Goal: Task Accomplishment & Management: Complete application form

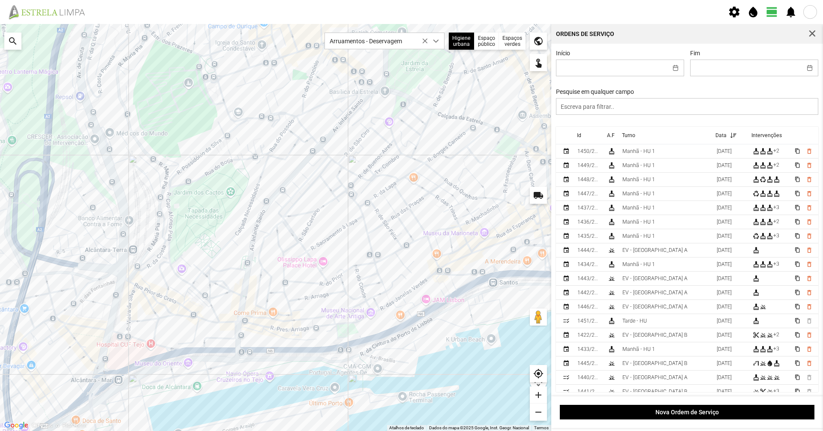
scroll to position [5, 38]
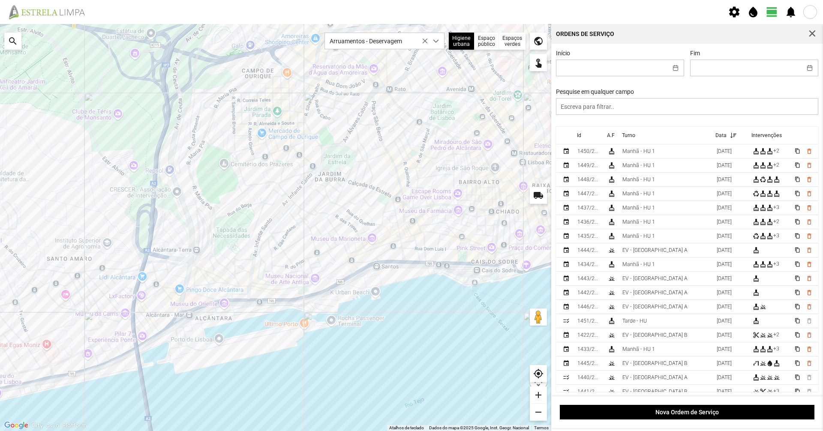
drag, startPoint x: 345, startPoint y: 133, endPoint x: 350, endPoint y: 145, distance: 13.2
click at [350, 145] on div at bounding box center [276, 227] width 552 height 407
click at [41, 17] on img at bounding box center [50, 11] width 88 height 15
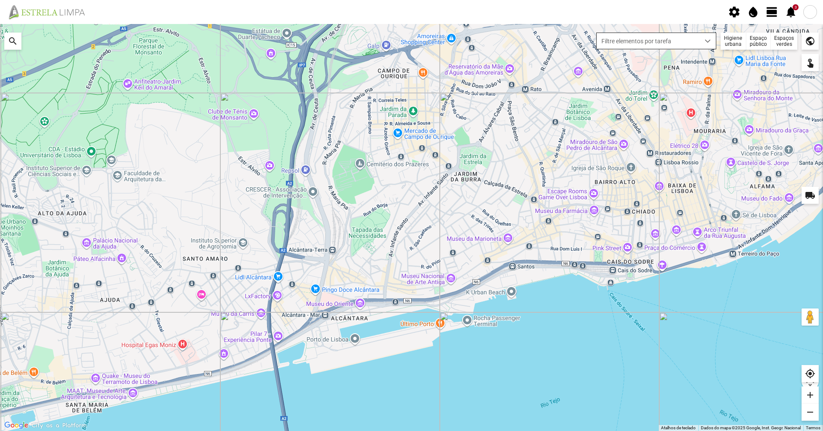
click at [614, 39] on span "Filtre elementos por tarefa" at bounding box center [648, 41] width 103 height 16
click at [738, 41] on div "Higiene urbana" at bounding box center [734, 41] width 26 height 17
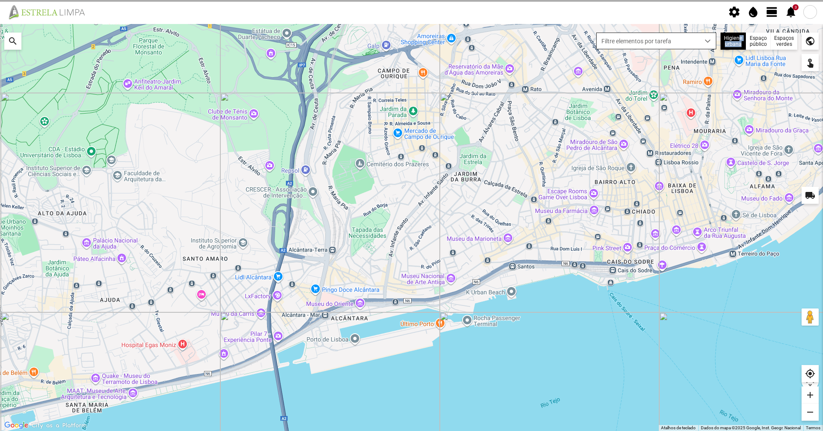
click at [700, 39] on div "dropdown trigger" at bounding box center [708, 41] width 17 height 16
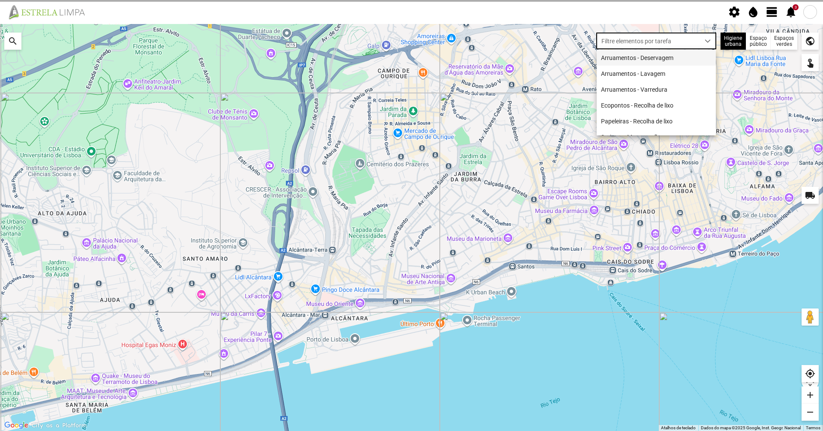
click at [687, 57] on li "Arruamentos - Deservagem" at bounding box center [656, 58] width 119 height 16
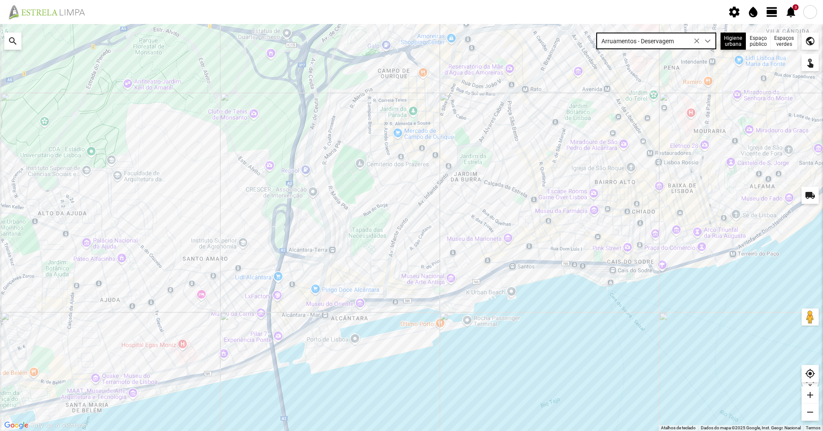
drag, startPoint x: 440, startPoint y: 245, endPoint x: 422, endPoint y: 263, distance: 25.2
click at [422, 263] on div at bounding box center [411, 227] width 823 height 407
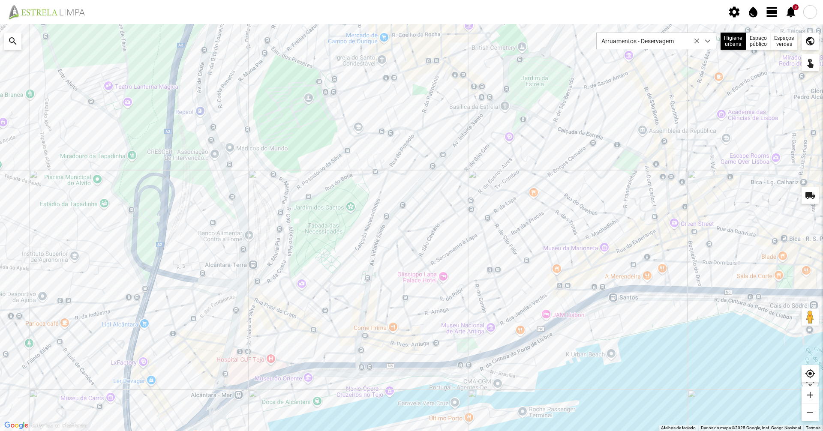
drag, startPoint x: 457, startPoint y: 248, endPoint x: 422, endPoint y: 269, distance: 40.2
click at [422, 269] on div at bounding box center [411, 227] width 823 height 407
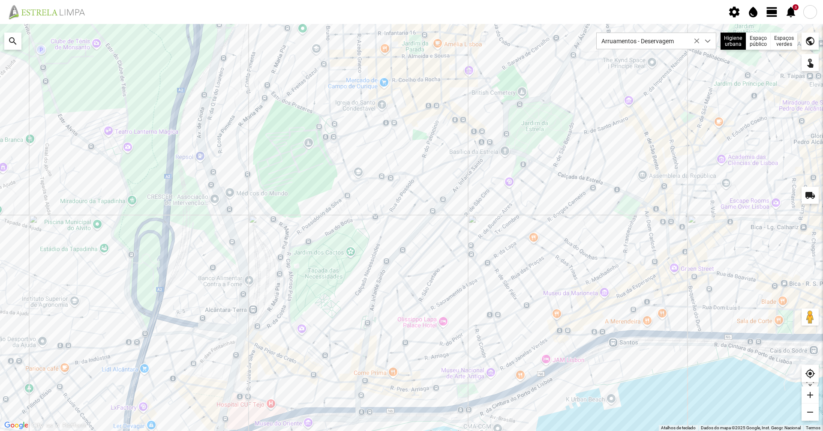
drag, startPoint x: 361, startPoint y: 74, endPoint x: 380, endPoint y: 130, distance: 58.6
click at [380, 130] on div at bounding box center [411, 227] width 823 height 407
click at [371, 178] on div at bounding box center [411, 227] width 823 height 407
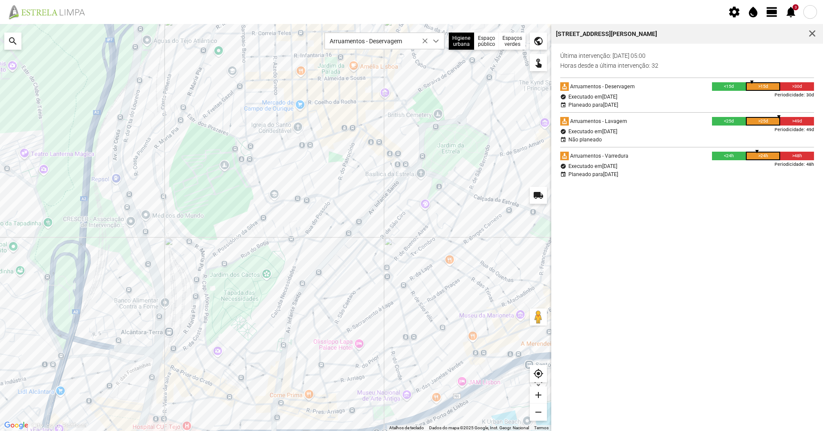
drag, startPoint x: 210, startPoint y: 145, endPoint x: 268, endPoint y: 168, distance: 62.5
click at [268, 168] on div at bounding box center [276, 227] width 552 height 407
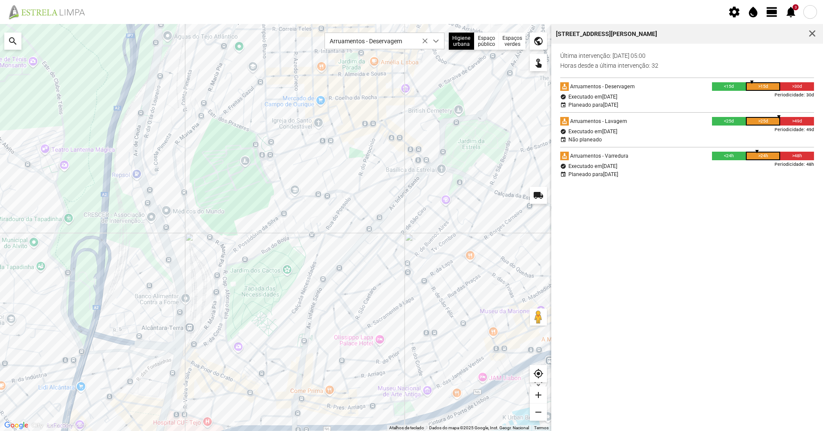
drag, startPoint x: 288, startPoint y: 217, endPoint x: 322, endPoint y: 213, distance: 34.2
click at [322, 213] on div at bounding box center [276, 227] width 552 height 407
click at [269, 180] on div at bounding box center [276, 227] width 552 height 407
click at [279, 172] on div at bounding box center [276, 227] width 552 height 407
click at [271, 145] on div at bounding box center [276, 227] width 552 height 407
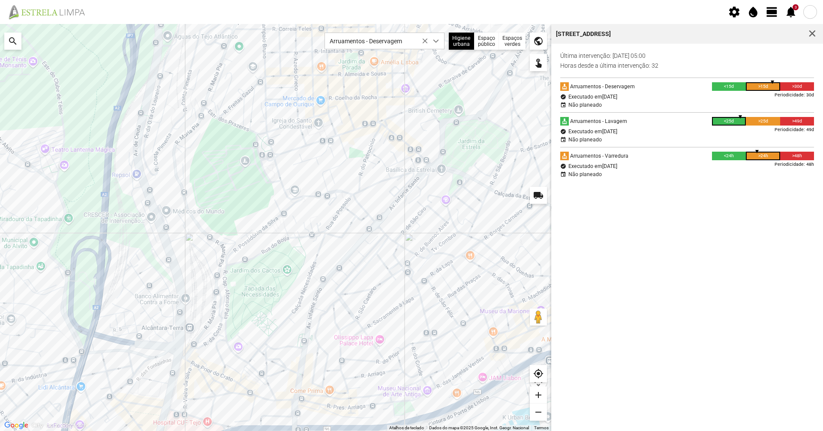
click at [252, 130] on div at bounding box center [276, 227] width 552 height 407
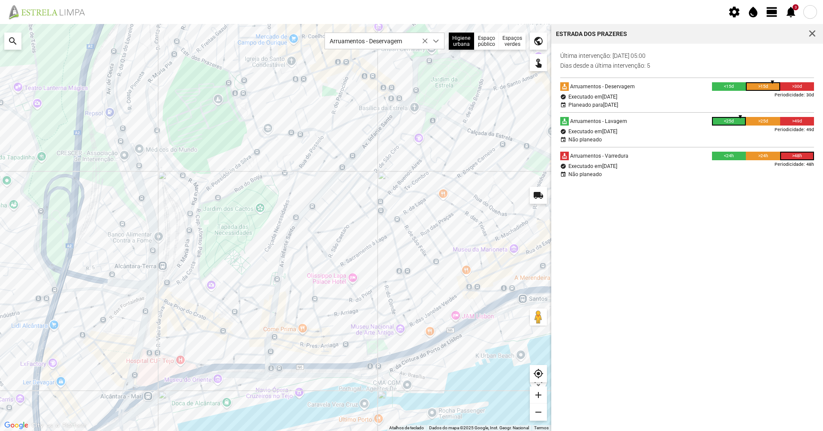
drag, startPoint x: 410, startPoint y: 238, endPoint x: 383, endPoint y: 173, distance: 70.6
click at [383, 173] on div at bounding box center [276, 227] width 552 height 407
click at [776, 12] on span "view_day" at bounding box center [772, 12] width 13 height 13
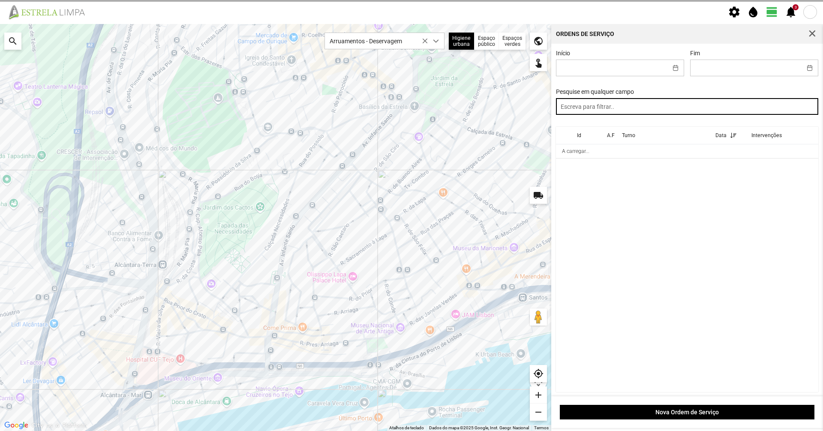
click at [715, 106] on input "text" at bounding box center [687, 106] width 263 height 17
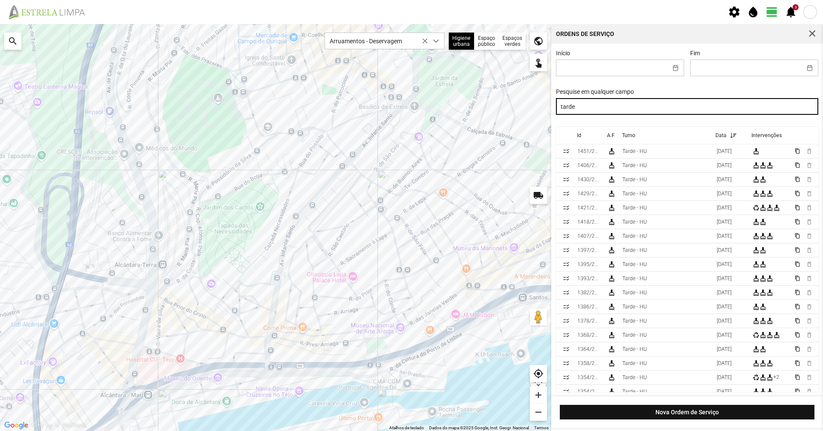
type input "tarde"
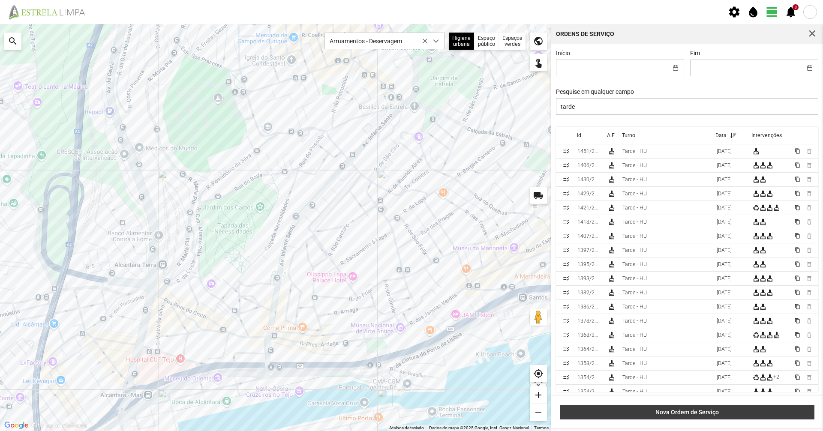
click at [693, 412] on span "Nova Ordem de Serviço" at bounding box center [688, 412] width 246 height 7
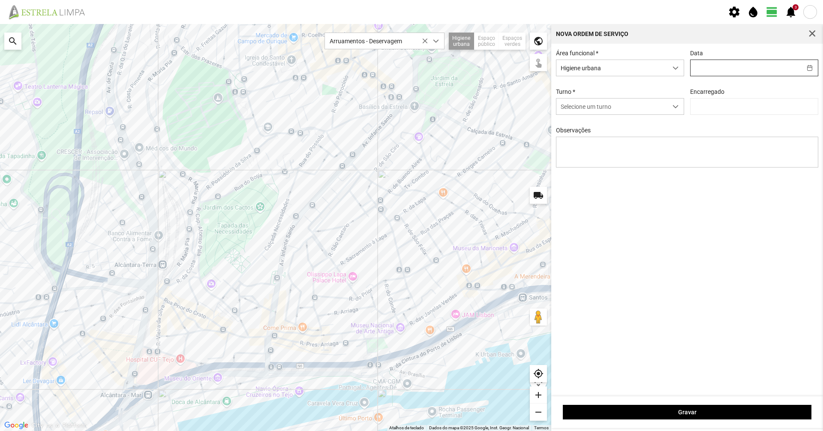
click at [770, 65] on input "text" at bounding box center [746, 68] width 111 height 16
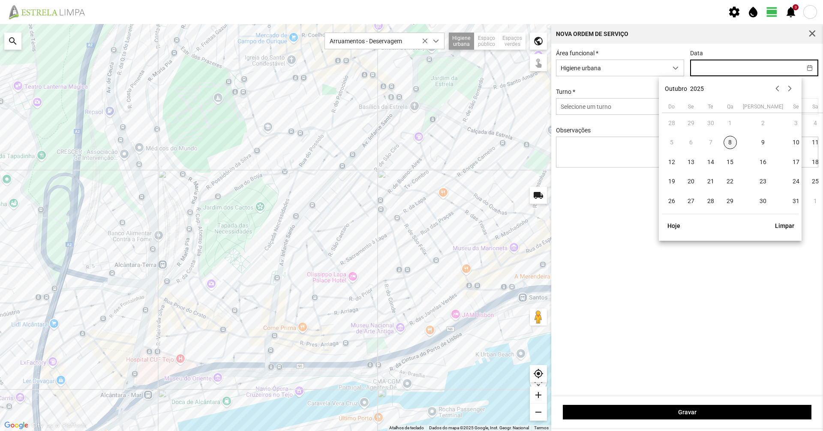
click at [734, 142] on span "8" at bounding box center [731, 143] width 14 height 14
type input "[DATE]"
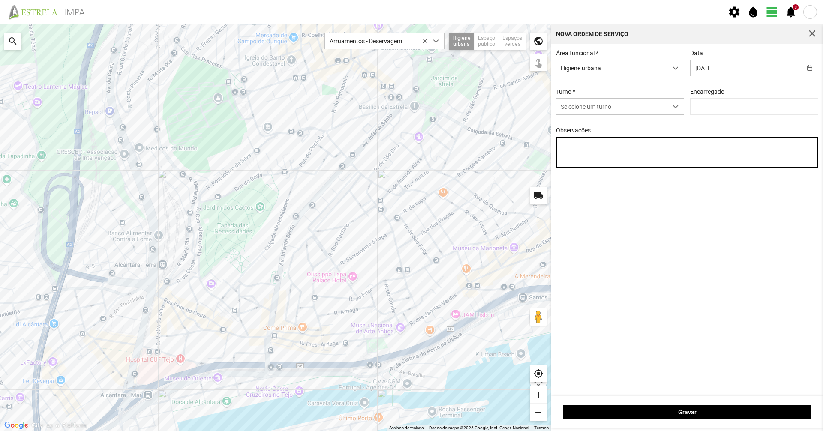
click at [639, 146] on textarea "Observações" at bounding box center [687, 152] width 263 height 31
type textarea "07-10 - aplicação de Biosupra"
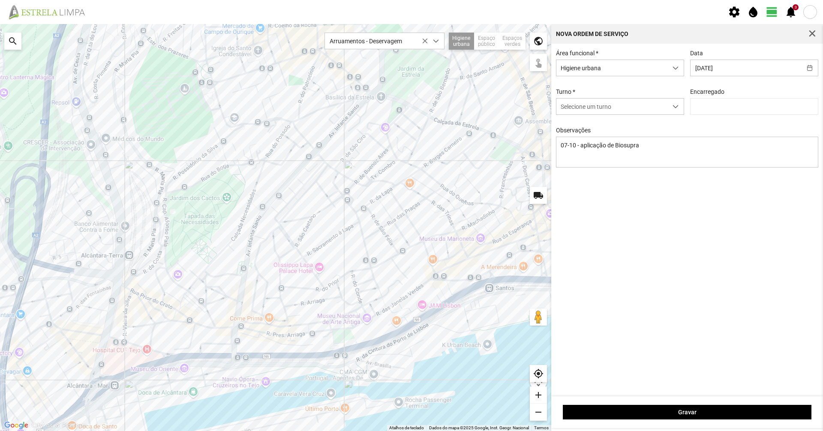
drag, startPoint x: 464, startPoint y: 103, endPoint x: 429, endPoint y: 93, distance: 36.2
click at [429, 93] on div at bounding box center [276, 227] width 552 height 407
click at [417, 204] on div at bounding box center [276, 227] width 552 height 407
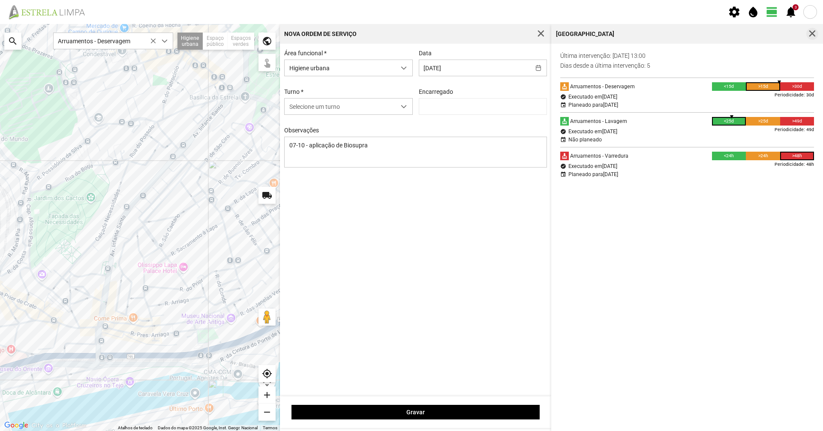
click at [810, 35] on span "button" at bounding box center [813, 34] width 8 height 8
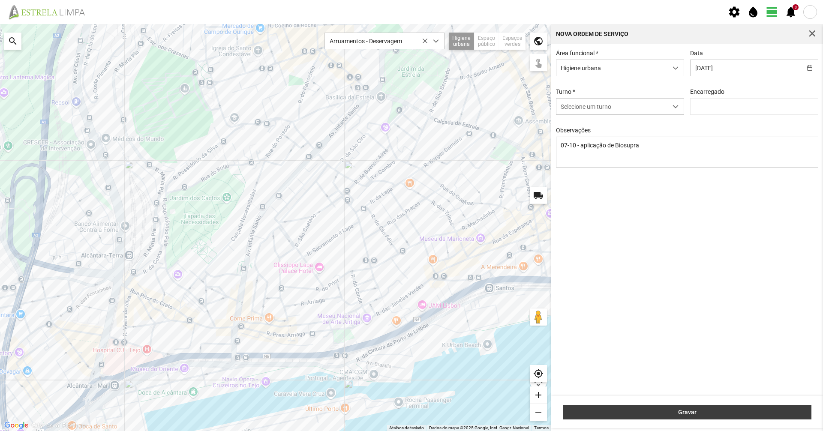
click at [699, 409] on span "Gravar" at bounding box center [688, 412] width 240 height 7
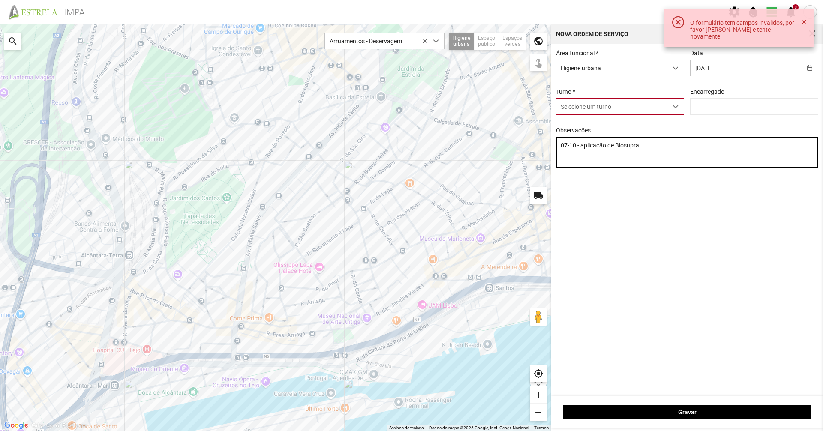
drag, startPoint x: 653, startPoint y: 152, endPoint x: 481, endPoint y: 150, distance: 172.0
click at [481, 150] on div "Para navegar no mapa com gestos de toque, toque duas vezes sem soltar no mapa e…" at bounding box center [411, 227] width 823 height 407
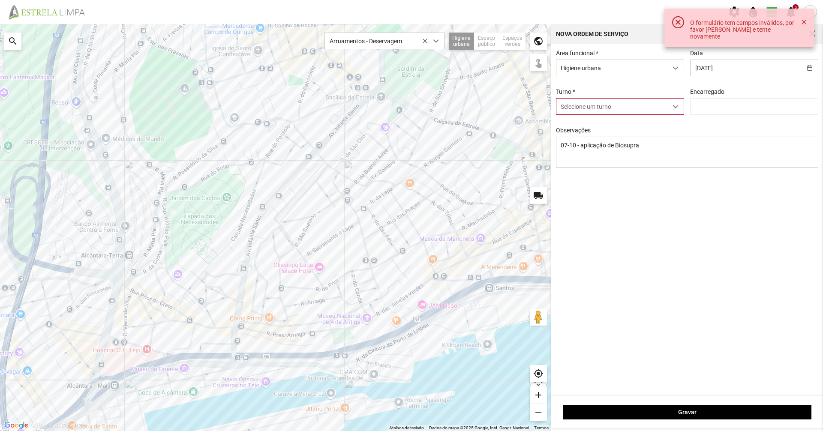
click at [601, 110] on span "Selecione um turno" at bounding box center [612, 107] width 111 height 16
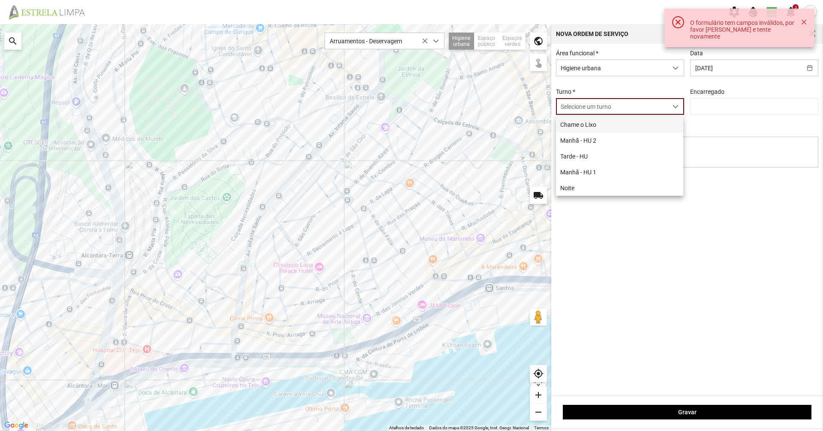
scroll to position [5, 38]
click at [599, 157] on li "Tarde - HU" at bounding box center [619, 156] width 127 height 16
type input "[PERSON_NAME]"
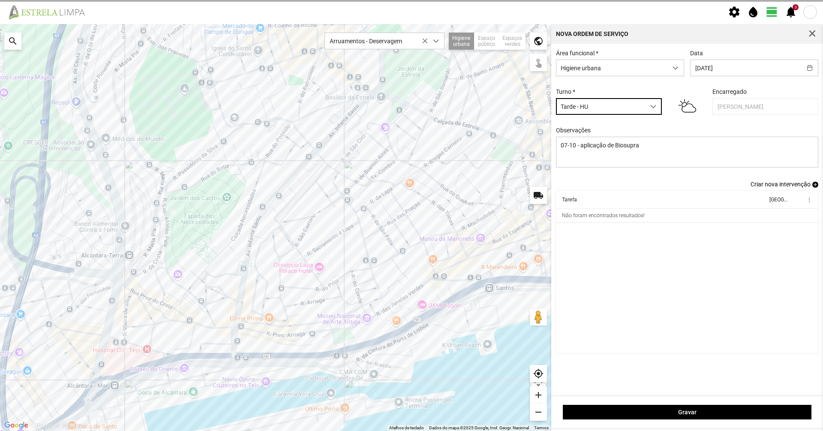
click at [758, 188] on span "Criar nova intervenção" at bounding box center [781, 184] width 60 height 7
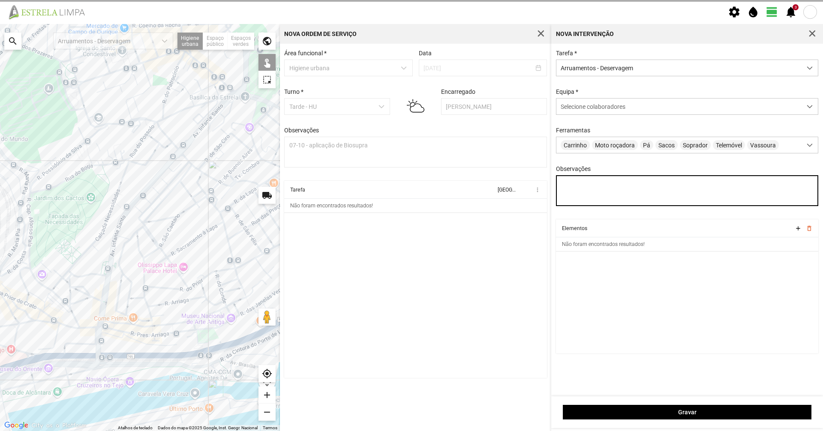
click at [575, 191] on textarea "Observações" at bounding box center [687, 190] width 263 height 31
paste textarea "07-10 - aplicação de Biosupra"
type textarea "07-10 - aplicação de Biosupra"
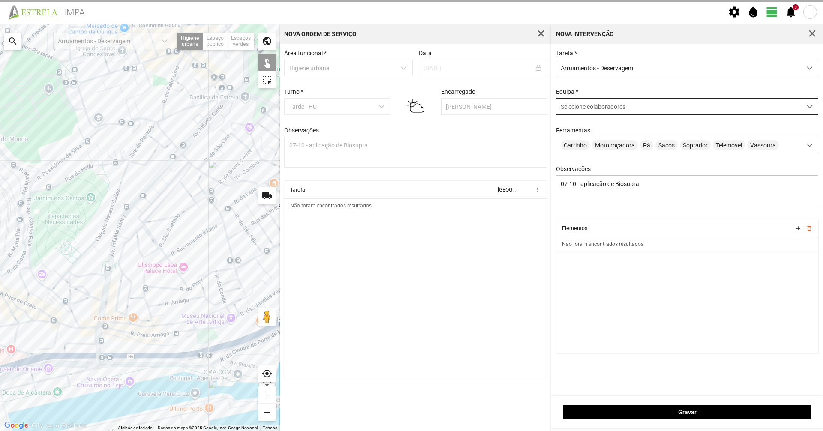
click at [597, 105] on span "Selecione colaboradores" at bounding box center [593, 106] width 65 height 7
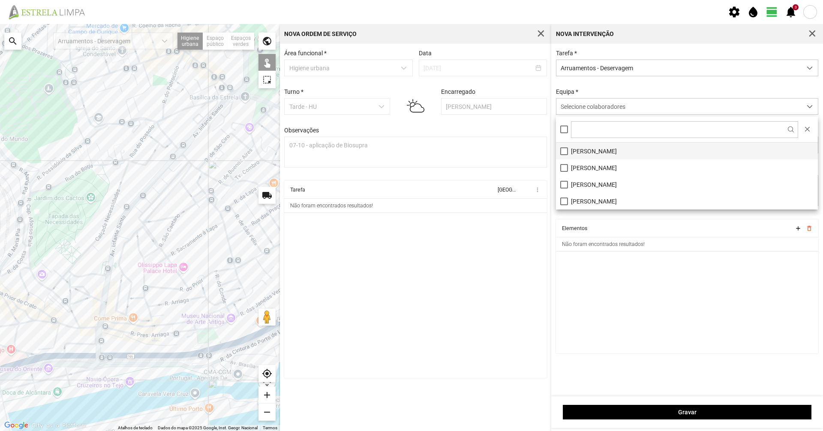
click at [584, 155] on li "[PERSON_NAME]" at bounding box center [687, 151] width 262 height 17
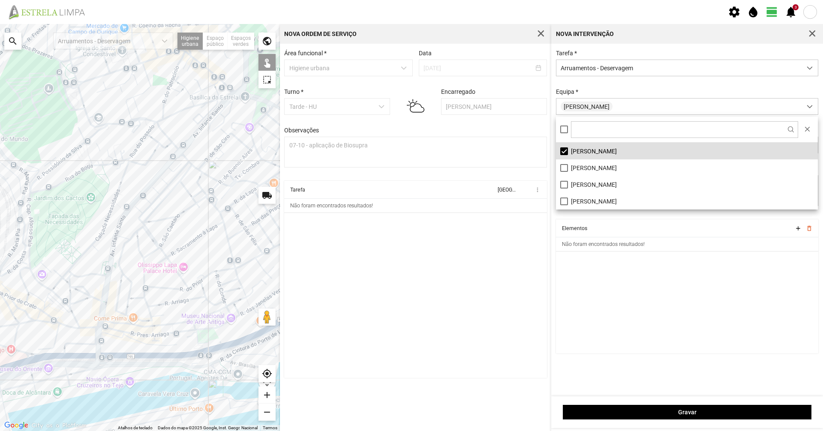
click at [601, 90] on div "Equipa * [PERSON_NAME]" at bounding box center [687, 101] width 269 height 27
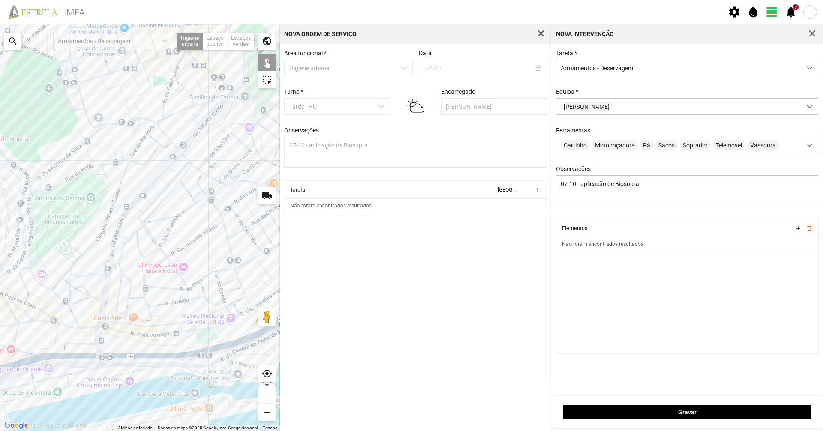
click at [241, 231] on div at bounding box center [140, 227] width 280 height 407
click at [251, 224] on div at bounding box center [140, 227] width 280 height 407
click at [260, 218] on div at bounding box center [140, 227] width 280 height 407
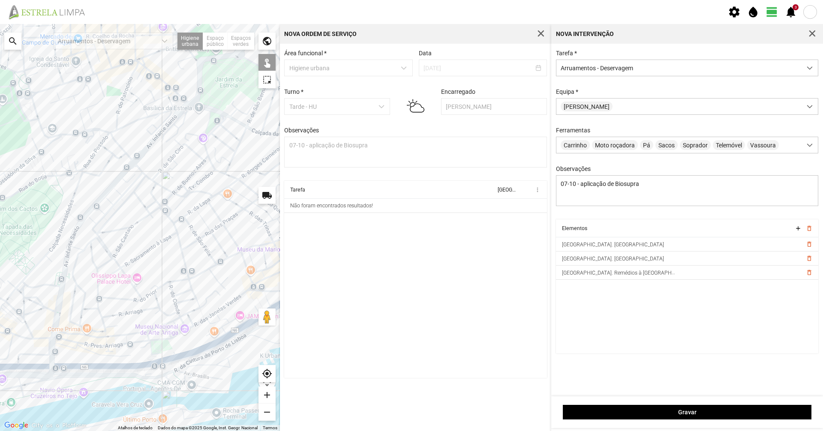
drag, startPoint x: 232, startPoint y: 223, endPoint x: 217, endPoint y: 226, distance: 14.5
click at [217, 226] on div at bounding box center [140, 227] width 280 height 407
click at [228, 218] on div at bounding box center [140, 227] width 280 height 407
click at [247, 206] on div at bounding box center [140, 227] width 280 height 407
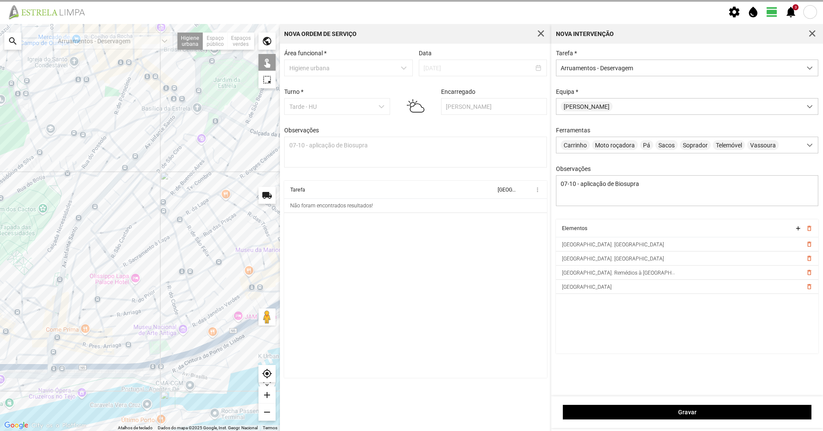
click at [253, 202] on div at bounding box center [140, 227] width 280 height 407
click at [248, 205] on div at bounding box center [140, 227] width 280 height 407
drag, startPoint x: 228, startPoint y: 256, endPoint x: 209, endPoint y: 272, distance: 24.9
click at [209, 272] on div at bounding box center [140, 227] width 280 height 407
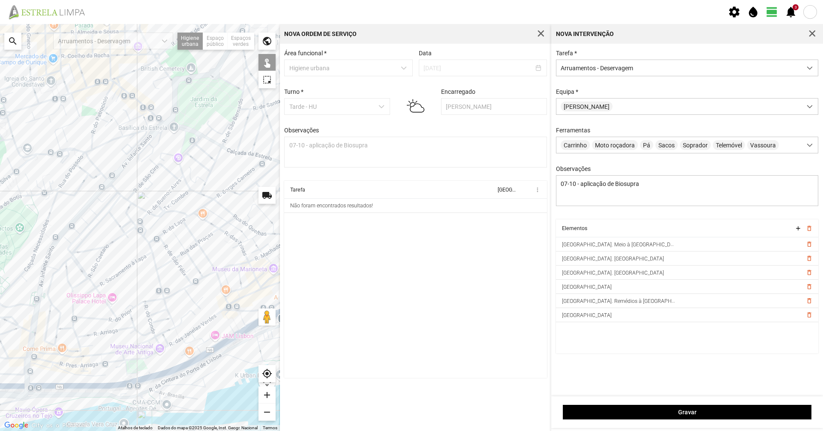
click at [233, 221] on div at bounding box center [140, 227] width 280 height 407
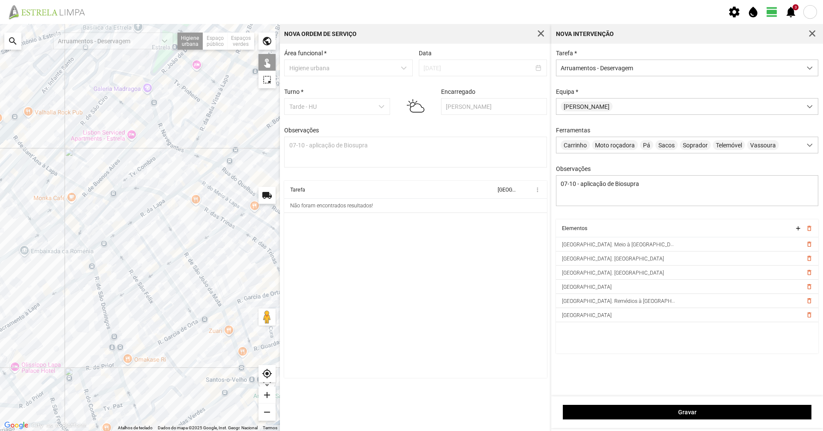
click at [157, 254] on div at bounding box center [140, 227] width 280 height 407
click at [152, 251] on div at bounding box center [140, 227] width 280 height 407
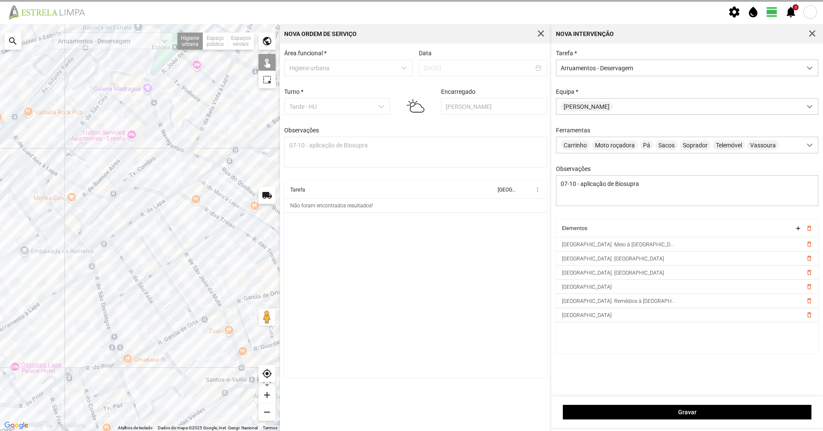
click at [140, 235] on div at bounding box center [140, 227] width 280 height 407
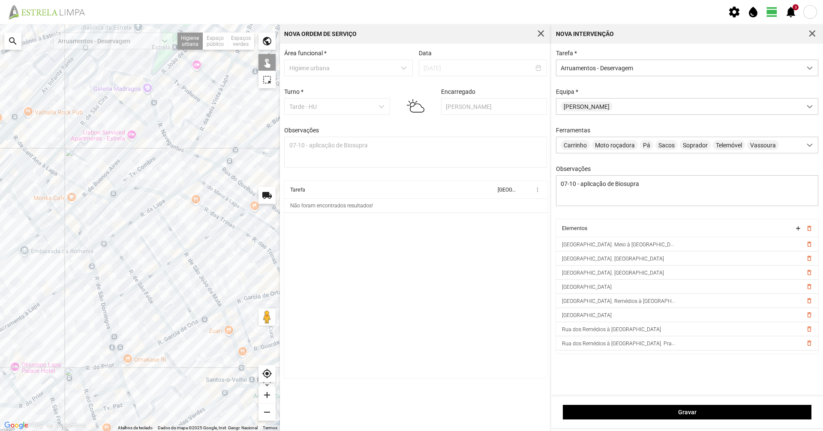
click at [145, 244] on div at bounding box center [140, 227] width 280 height 407
click at [148, 249] on div at bounding box center [140, 227] width 280 height 407
click at [169, 278] on div at bounding box center [140, 227] width 280 height 407
drag, startPoint x: 176, startPoint y: 241, endPoint x: 181, endPoint y: 247, distance: 8.8
click at [176, 241] on div at bounding box center [140, 227] width 280 height 407
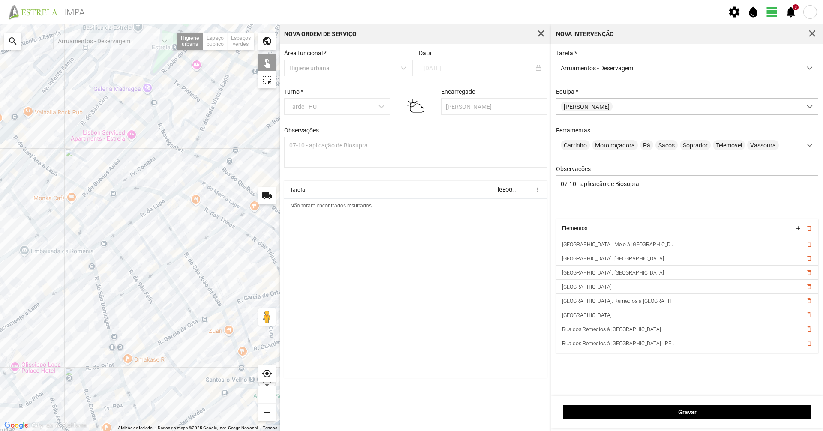
click at [196, 270] on div at bounding box center [140, 227] width 280 height 407
click at [183, 249] on div at bounding box center [140, 227] width 280 height 407
click at [130, 268] on div at bounding box center [140, 227] width 280 height 407
click at [128, 268] on div at bounding box center [140, 227] width 280 height 407
click at [142, 289] on div at bounding box center [140, 227] width 280 height 407
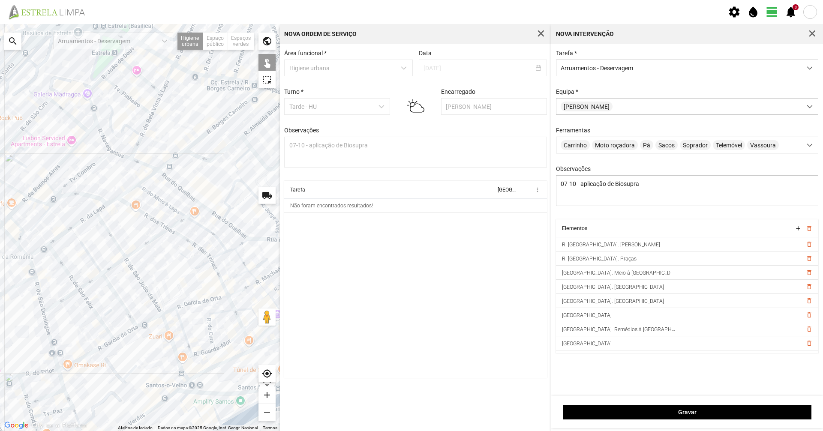
drag, startPoint x: 176, startPoint y: 269, endPoint x: 169, endPoint y: 270, distance: 7.3
click at [169, 270] on div at bounding box center [140, 227] width 280 height 407
click at [157, 224] on div at bounding box center [140, 227] width 280 height 407
click at [188, 243] on div at bounding box center [140, 227] width 280 height 407
click at [217, 274] on div at bounding box center [140, 227] width 280 height 407
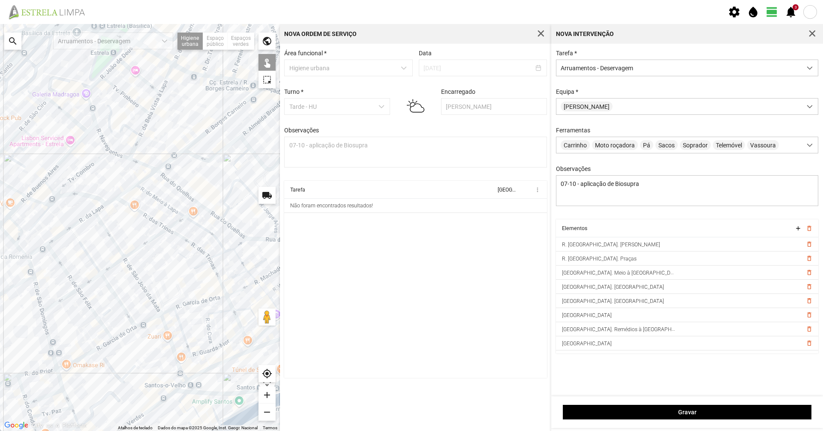
click at [226, 291] on div at bounding box center [140, 227] width 280 height 407
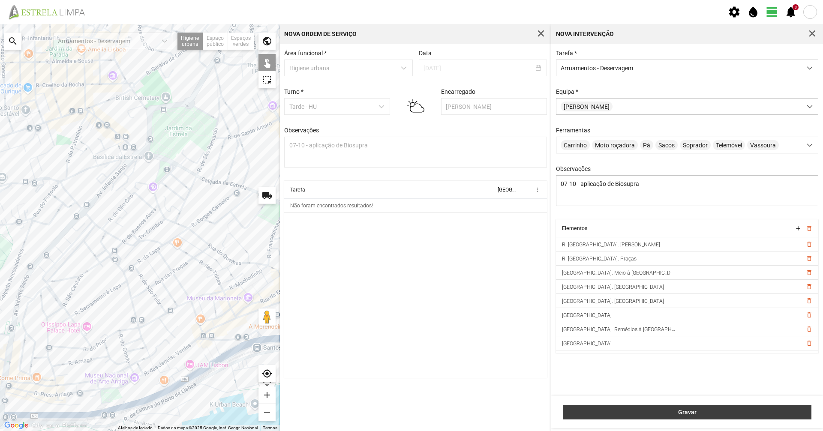
click at [608, 410] on span "Gravar" at bounding box center [688, 412] width 240 height 7
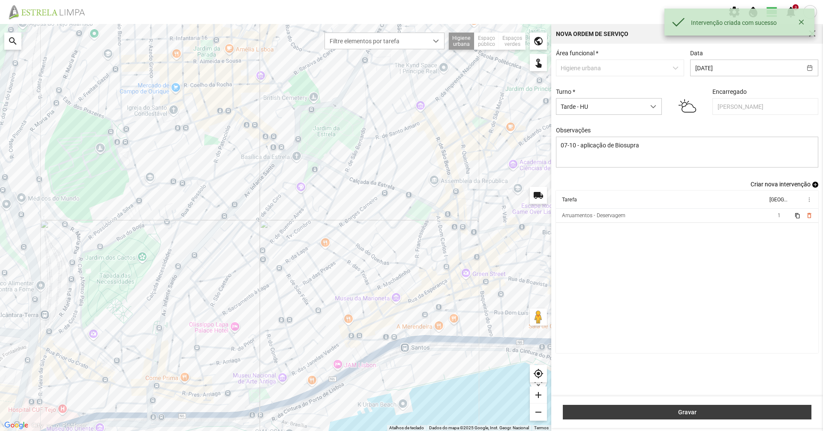
click at [600, 410] on span "Gravar" at bounding box center [688, 412] width 240 height 7
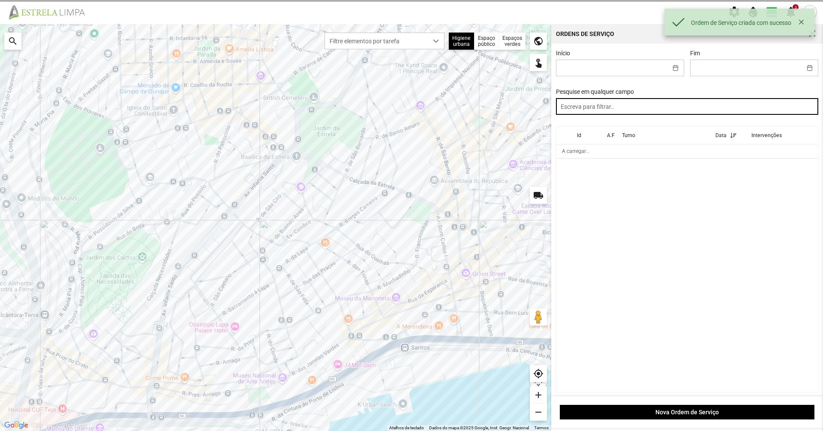
click at [611, 104] on input "text" at bounding box center [687, 106] width 263 height 17
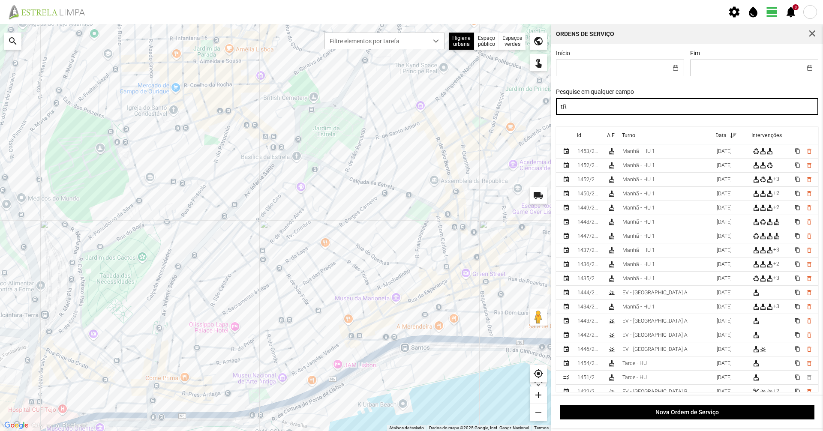
type input "t"
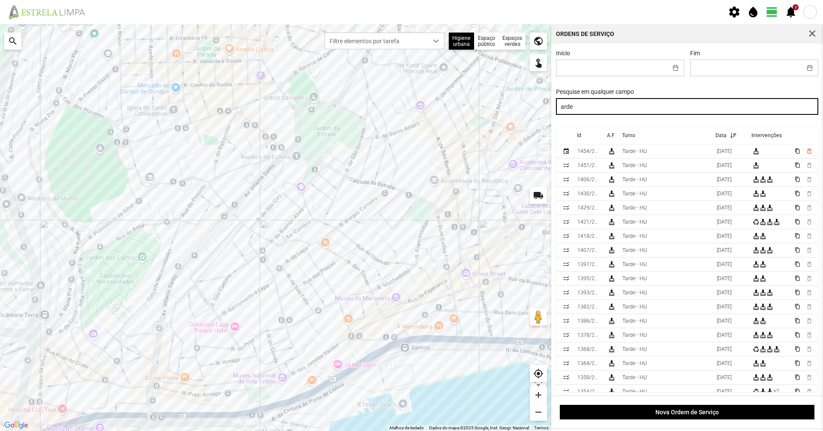
click at [558, 108] on input "arde" at bounding box center [687, 106] width 263 height 17
type input "tarde"
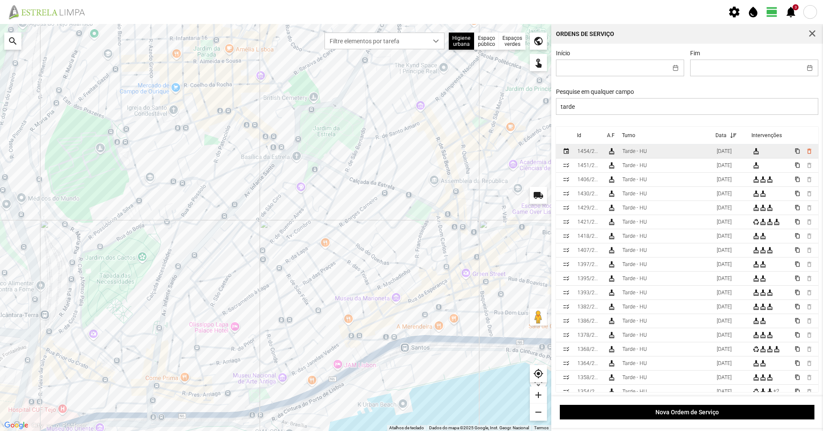
click at [624, 154] on div "Tarde - HU" at bounding box center [635, 151] width 24 height 6
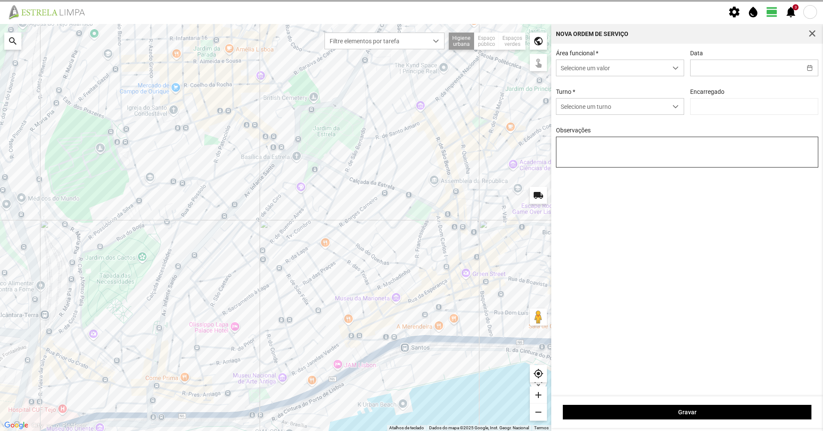
type input "[DATE]"
type textarea "07-10 - aplicação de Biosupra"
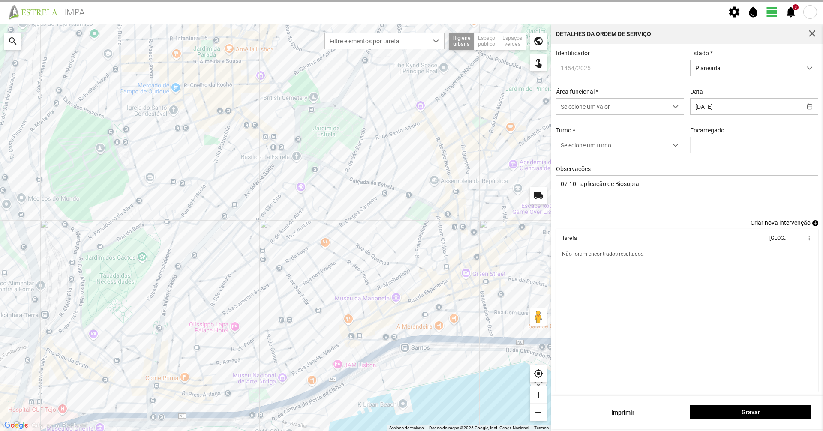
type input "[PERSON_NAME]"
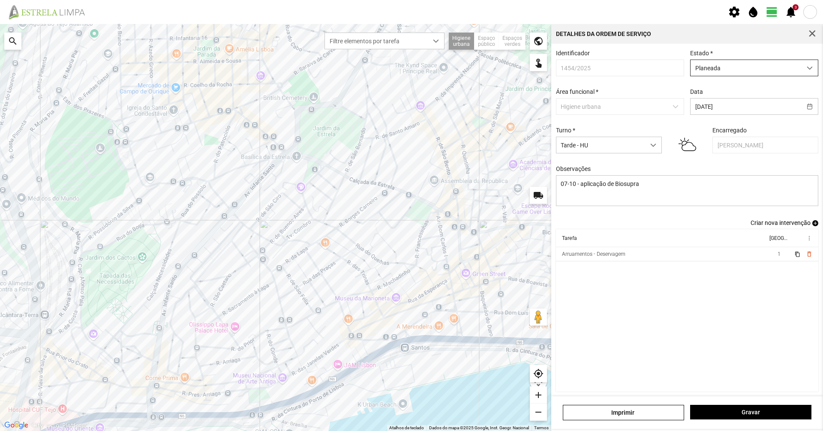
click at [720, 64] on span "Planeada" at bounding box center [746, 68] width 111 height 16
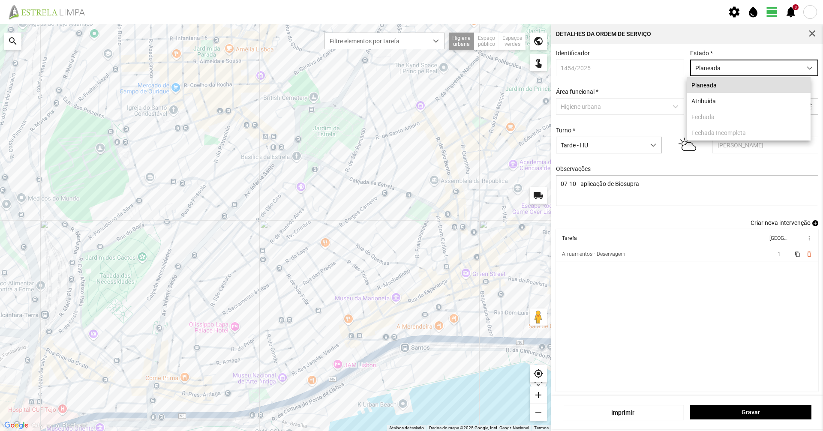
scroll to position [5, 38]
click at [715, 100] on li "Atribuída" at bounding box center [749, 101] width 124 height 16
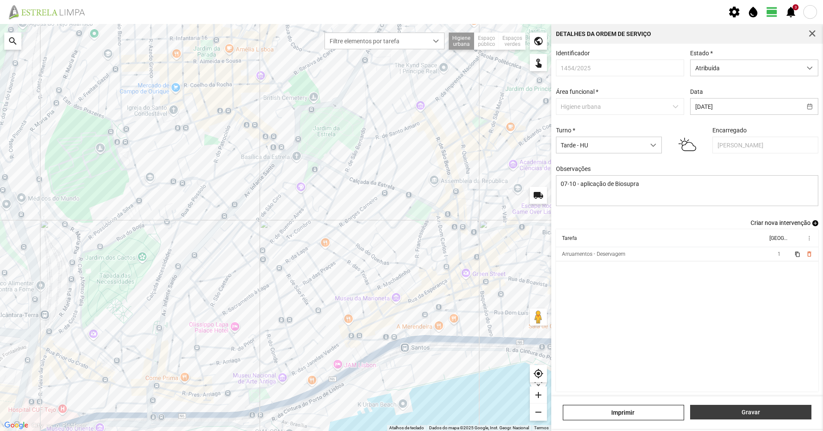
click at [730, 409] on span "Gravar" at bounding box center [751, 412] width 112 height 7
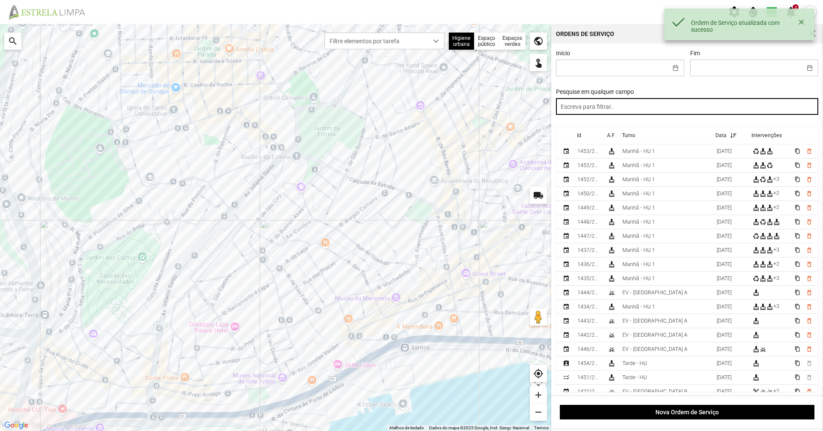
click at [638, 112] on input "text" at bounding box center [687, 106] width 263 height 17
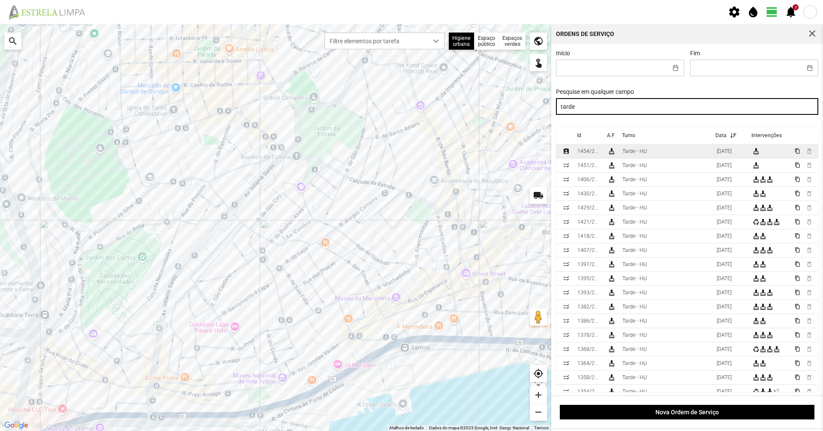
type input "tarde"
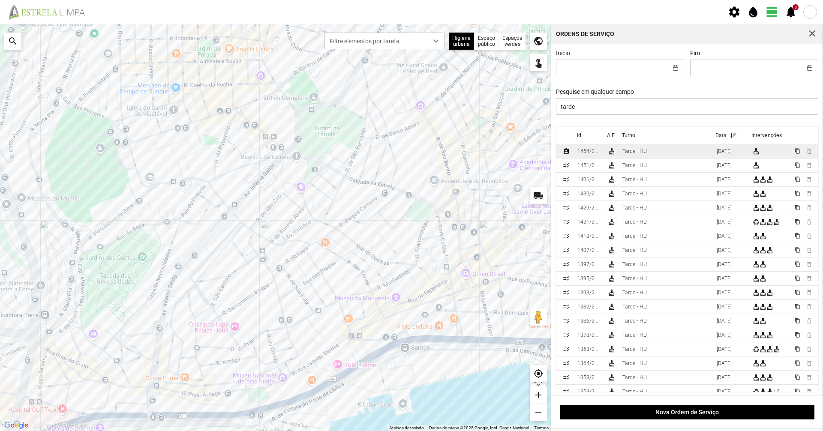
click at [629, 154] on div "Tarde - HU" at bounding box center [635, 151] width 24 height 6
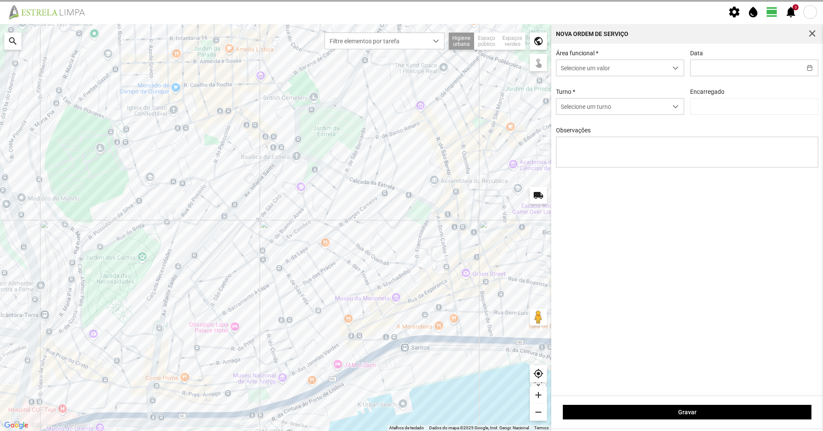
type input "[DATE]"
type input "[PERSON_NAME]"
type textarea "07-10 - aplicação de Biosupra"
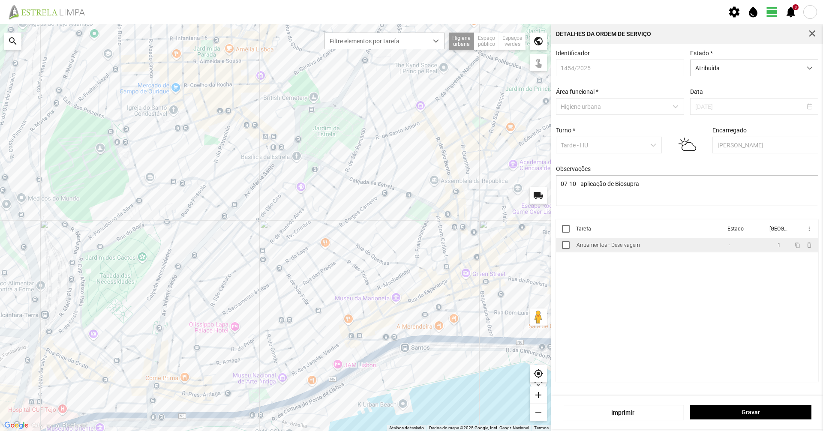
click at [639, 247] on div "Arruamentos - Deservagem" at bounding box center [608, 245] width 63 height 6
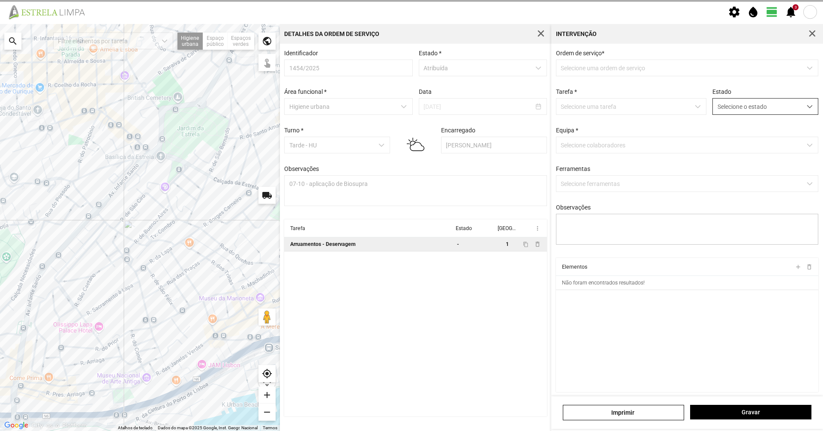
type textarea "07-10 - aplicação de Biosupra"
click at [761, 109] on span "Selecione o estado" at bounding box center [757, 107] width 89 height 16
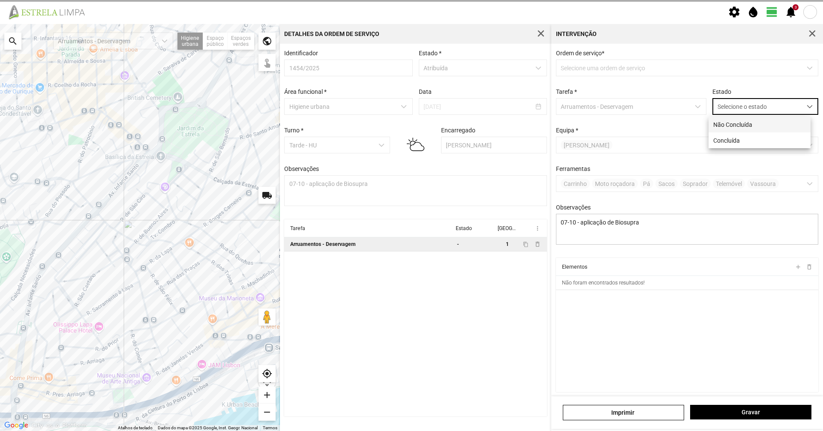
scroll to position [5, 38]
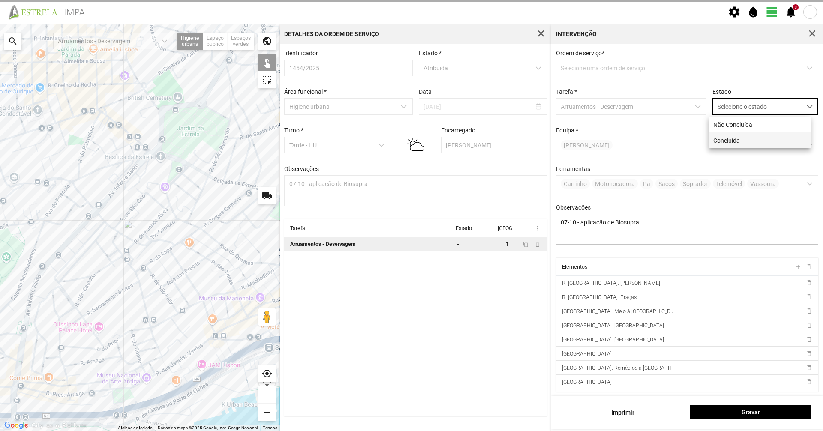
click at [760, 139] on li "Concluída" at bounding box center [760, 141] width 102 height 16
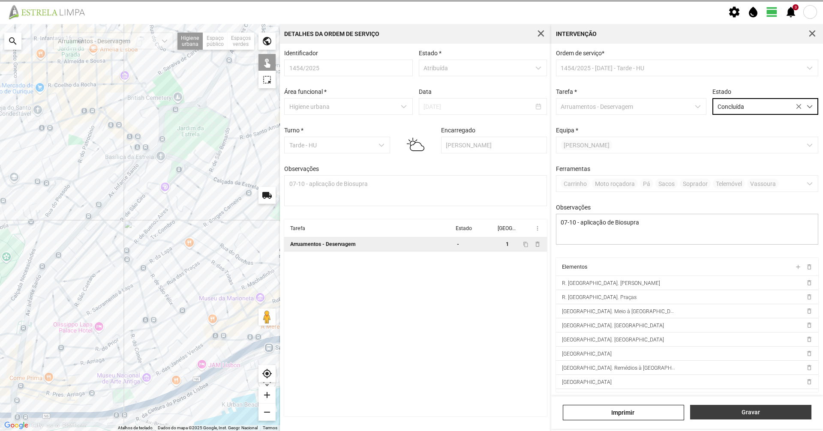
click at [763, 407] on button "Gravar" at bounding box center [751, 412] width 121 height 15
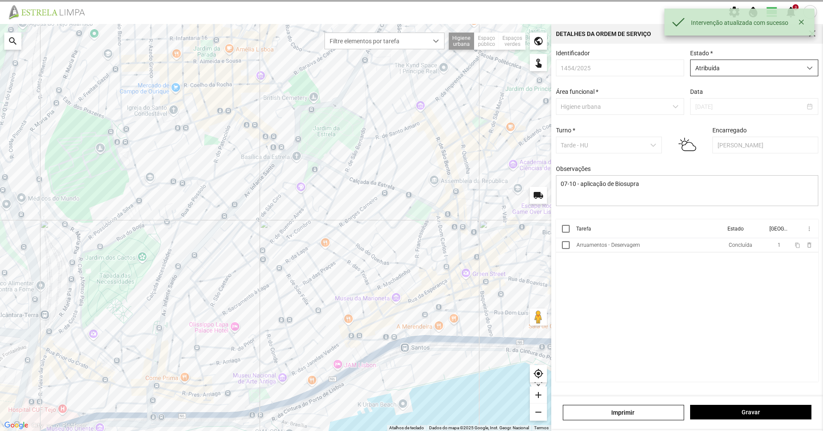
click at [781, 72] on span "Atribuída" at bounding box center [746, 68] width 111 height 16
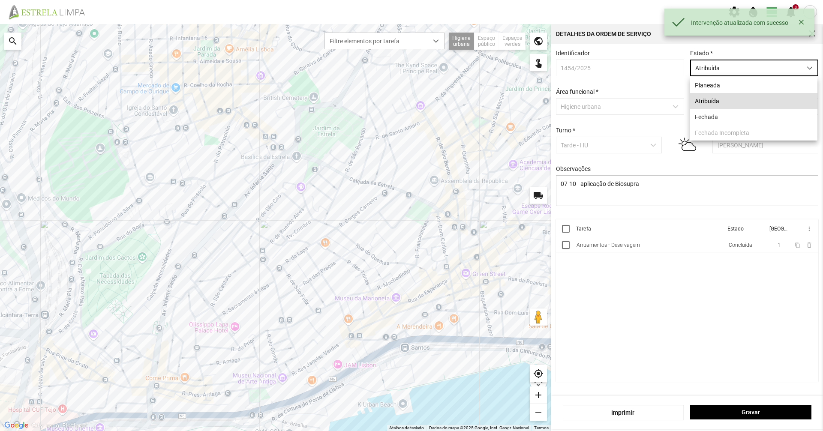
scroll to position [5, 38]
click at [779, 118] on li "Fechada" at bounding box center [754, 117] width 127 height 16
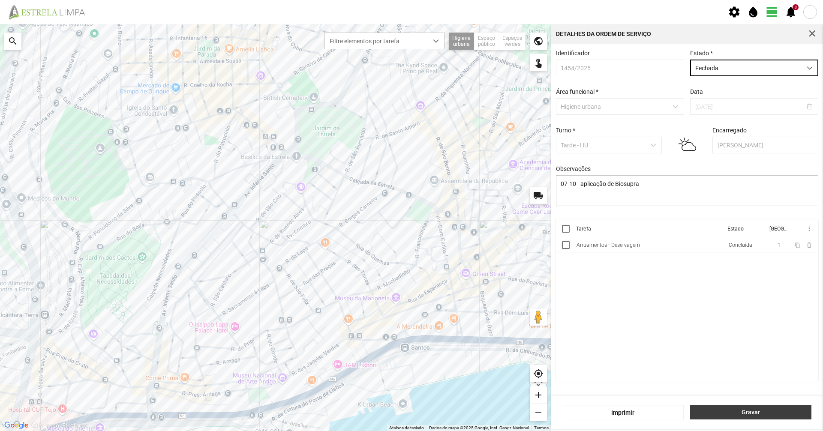
click at [765, 409] on span "Gravar" at bounding box center [751, 412] width 112 height 7
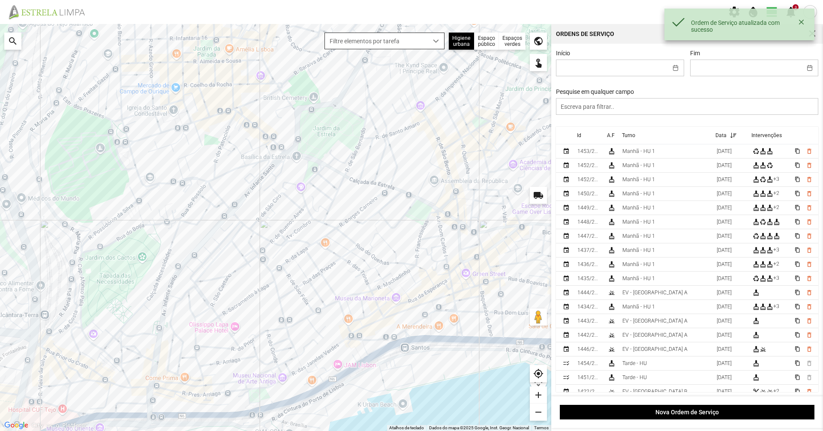
click at [434, 41] on span "dropdown trigger" at bounding box center [436, 41] width 6 height 6
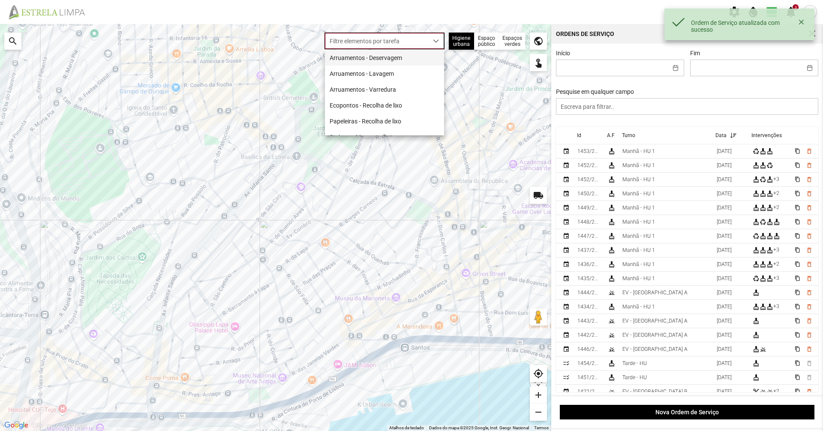
click at [431, 54] on li "Arruamentos - Deservagem" at bounding box center [384, 58] width 119 height 16
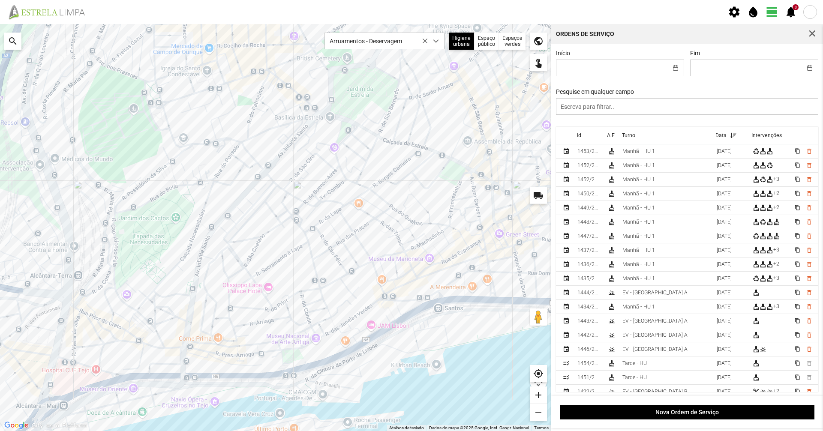
drag, startPoint x: 350, startPoint y: 265, endPoint x: 371, endPoint y: 237, distance: 35.6
click at [371, 237] on div at bounding box center [276, 227] width 552 height 407
